Goal: Download file/media

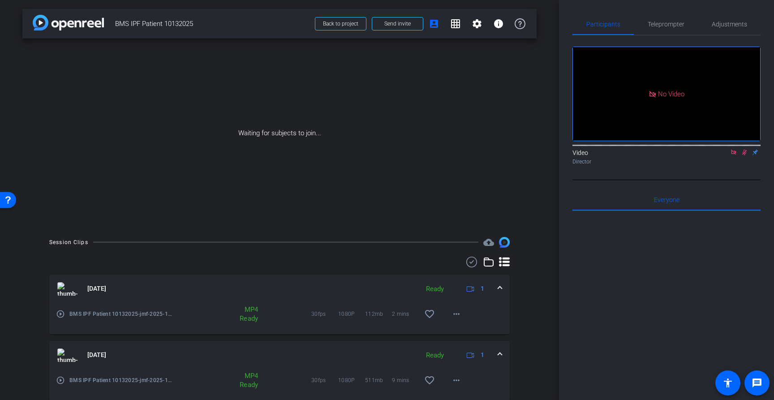
scroll to position [205, 0]
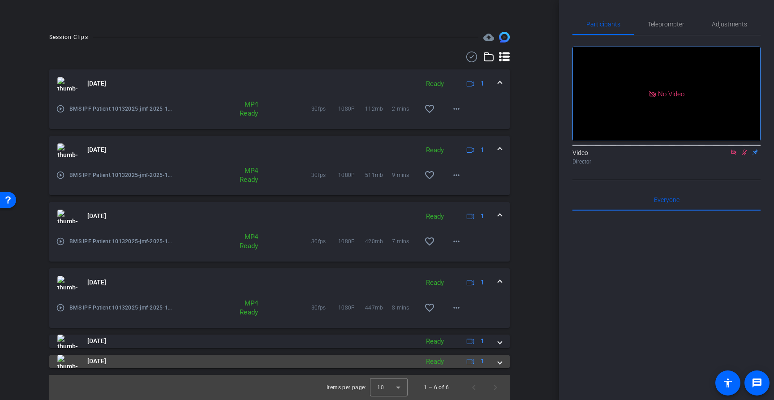
click at [500, 364] on span at bounding box center [500, 361] width 4 height 9
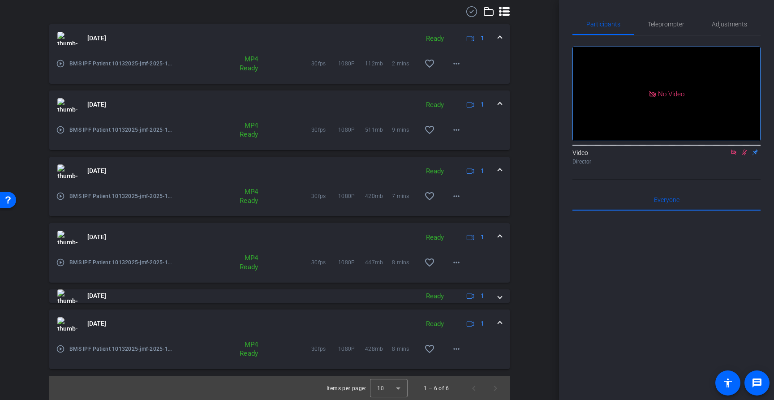
scroll to position [251, 0]
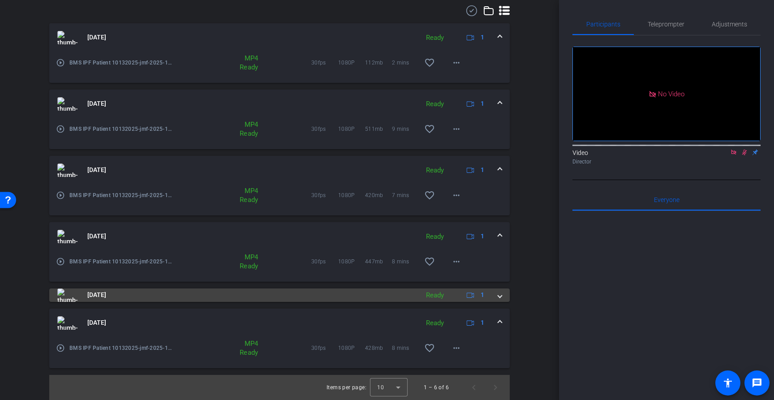
click at [501, 294] on span at bounding box center [500, 294] width 4 height 9
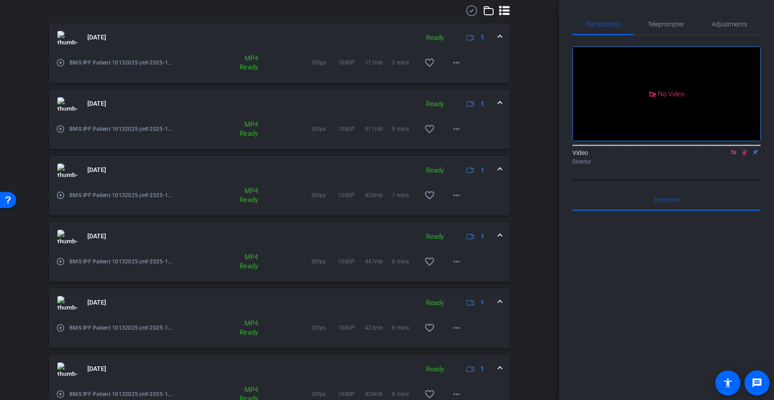
scroll to position [298, 0]
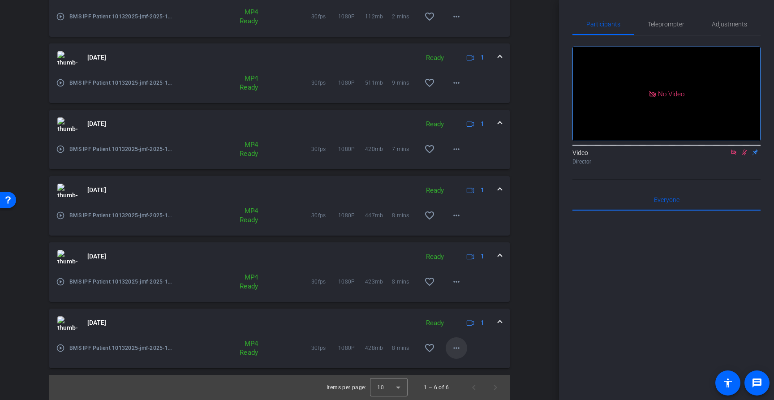
click at [460, 341] on span at bounding box center [457, 348] width 22 height 22
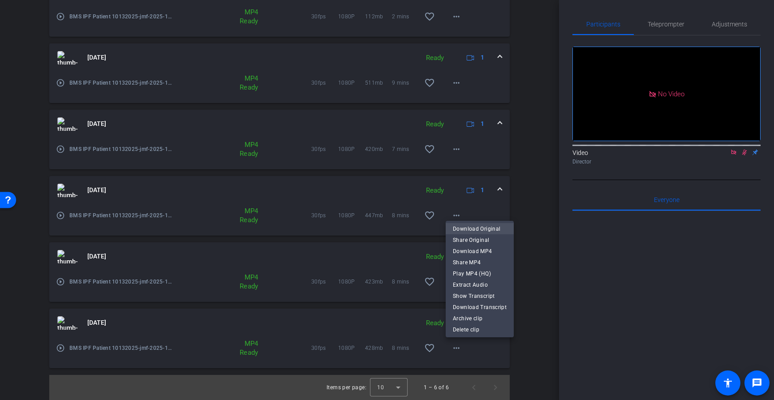
click at [473, 225] on span "Download Original" at bounding box center [480, 229] width 54 height 11
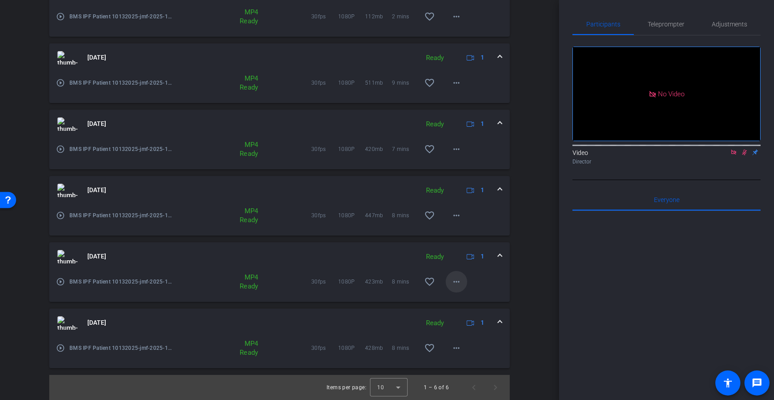
click at [461, 284] on mat-icon "more_horiz" at bounding box center [456, 281] width 11 height 11
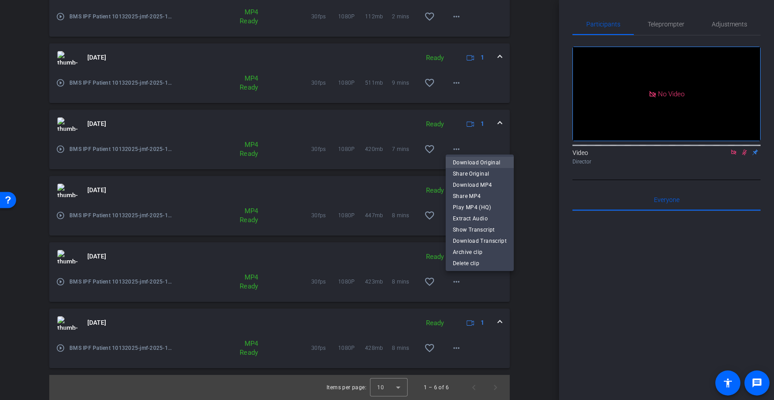
click at [490, 160] on span "Download Original" at bounding box center [480, 162] width 54 height 11
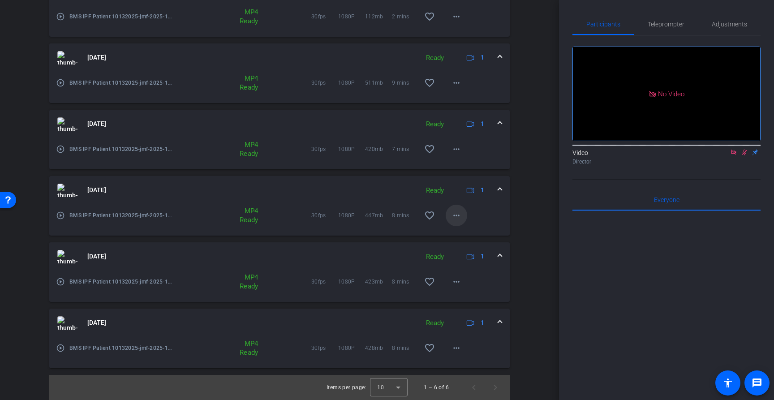
click at [461, 215] on mat-icon "more_horiz" at bounding box center [456, 215] width 11 height 11
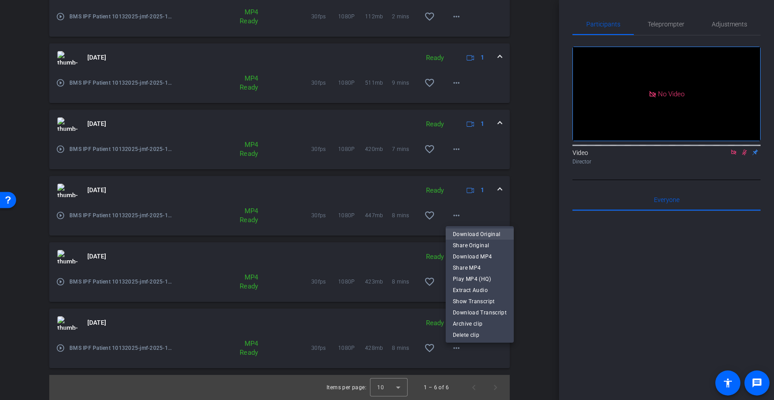
click at [470, 233] on span "Download Original" at bounding box center [480, 234] width 54 height 11
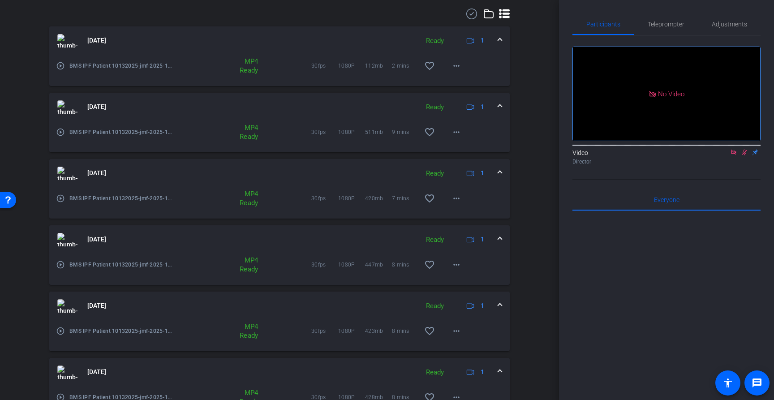
scroll to position [233, 0]
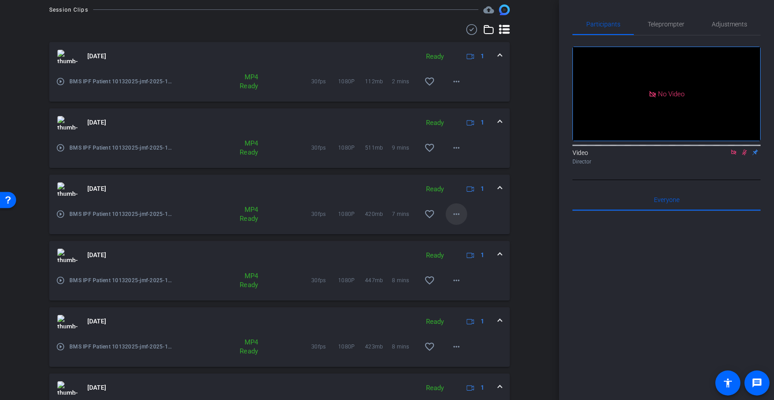
click at [458, 210] on mat-icon "more_horiz" at bounding box center [456, 214] width 11 height 11
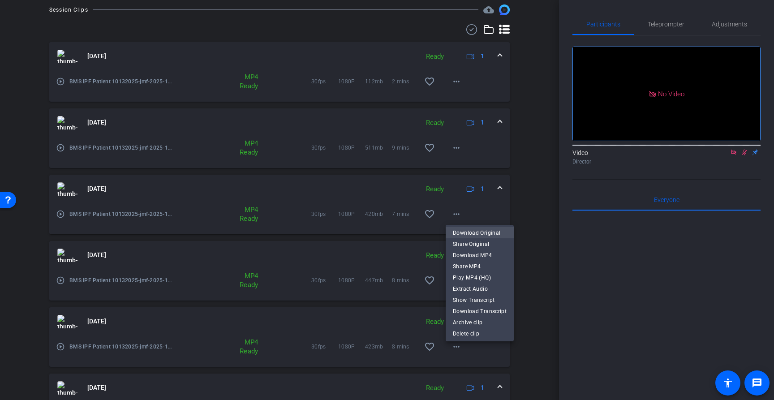
click at [473, 231] on span "Download Original" at bounding box center [480, 233] width 54 height 11
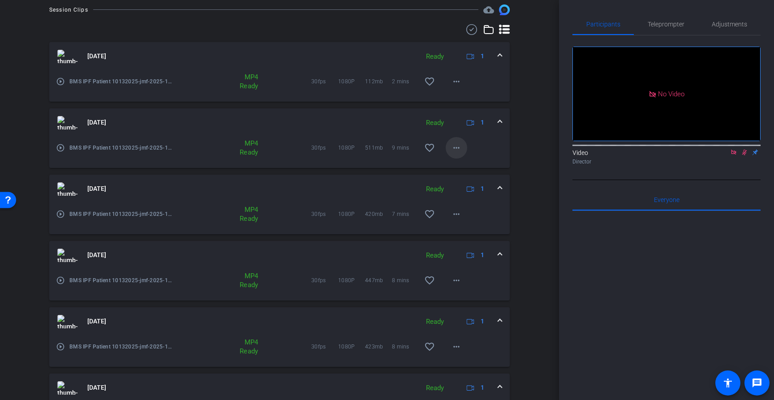
click at [460, 150] on mat-icon "more_horiz" at bounding box center [456, 147] width 11 height 11
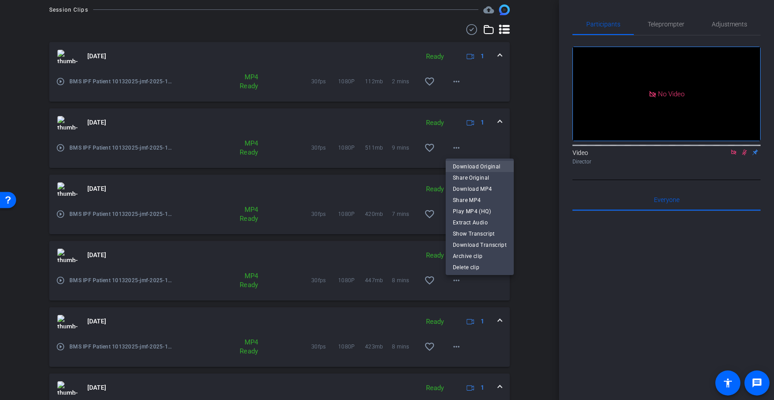
click at [468, 167] on span "Download Original" at bounding box center [480, 166] width 54 height 11
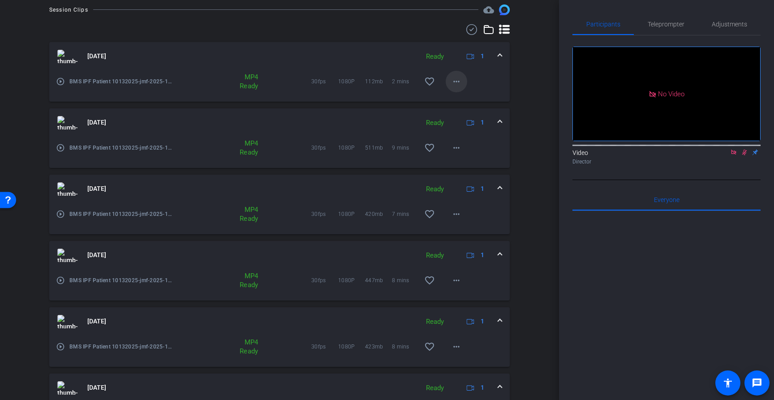
click at [457, 83] on mat-icon "more_horiz" at bounding box center [456, 81] width 11 height 11
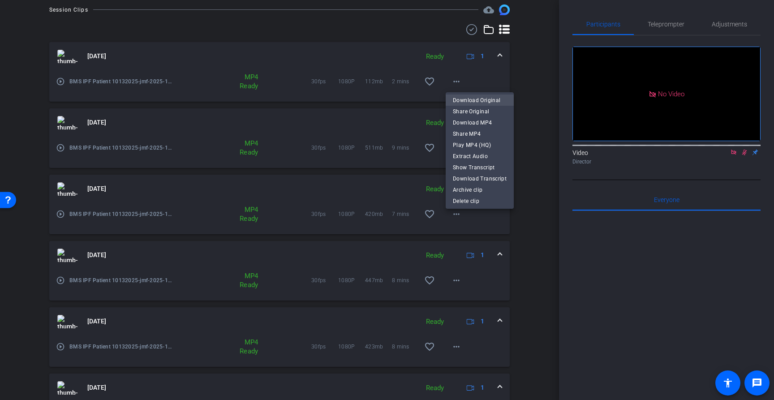
click at [469, 101] on span "Download Original" at bounding box center [480, 100] width 54 height 11
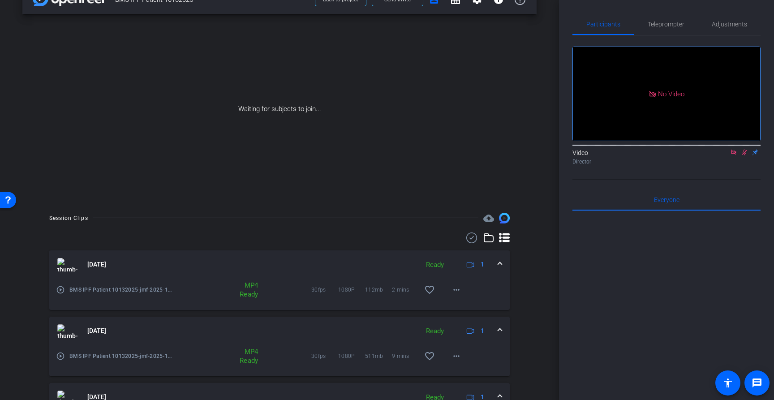
scroll to position [0, 0]
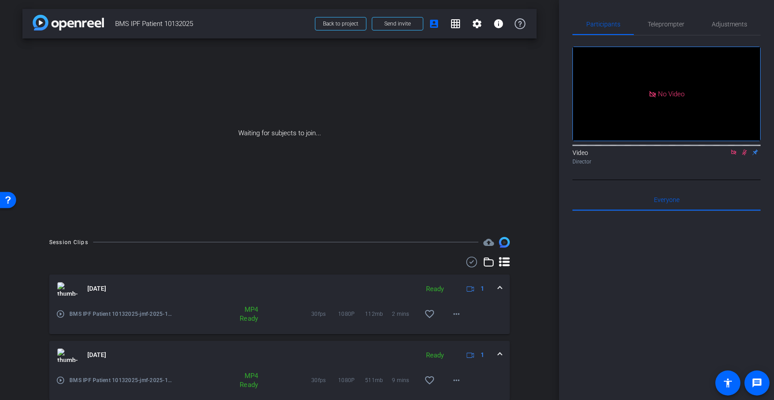
click at [448, 75] on div "Waiting for subjects to join..." at bounding box center [279, 134] width 514 height 190
click at [86, 25] on img at bounding box center [68, 23] width 71 height 16
click at [349, 24] on span "Back to project" at bounding box center [340, 24] width 35 height 6
